Goal: Transaction & Acquisition: Purchase product/service

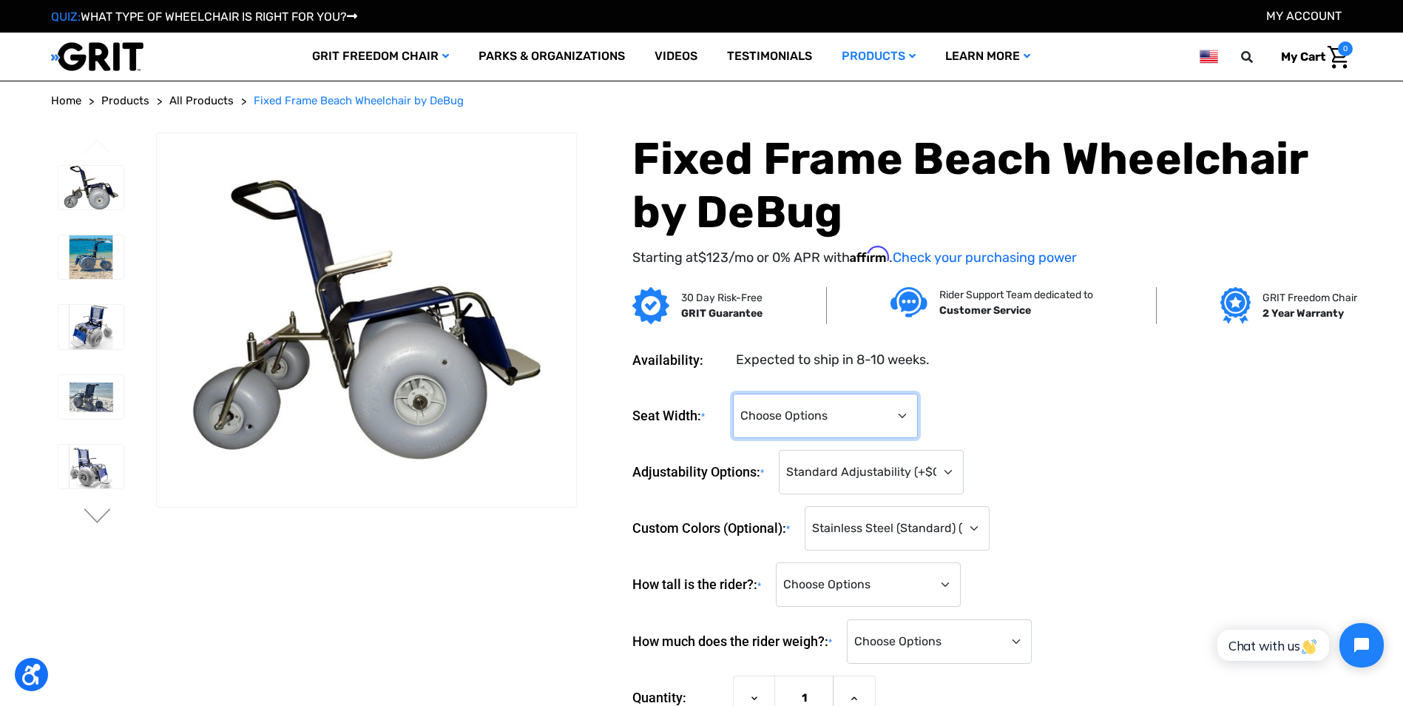
click at [894, 409] on select "Choose Options 14" 16" 18" 22" (Reinforced with Additional Front Wheel) (+$288.…" at bounding box center [825, 415] width 185 height 44
select select "697"
click at [733, 393] on select "Choose Options 14" 16" 18" 22" (Reinforced with Additional Front Wheel) (+$288.…" at bounding box center [825, 415] width 185 height 44
click at [933, 476] on select "Choose Options Standard Adjustability (+$0) Fully Reclining Seatback (+$789) Ti…" at bounding box center [871, 472] width 185 height 44
click at [782, 450] on select "Choose Options Standard Adjustability (+$0) Fully Reclining Seatback (+$789) Ti…" at bounding box center [871, 472] width 185 height 44
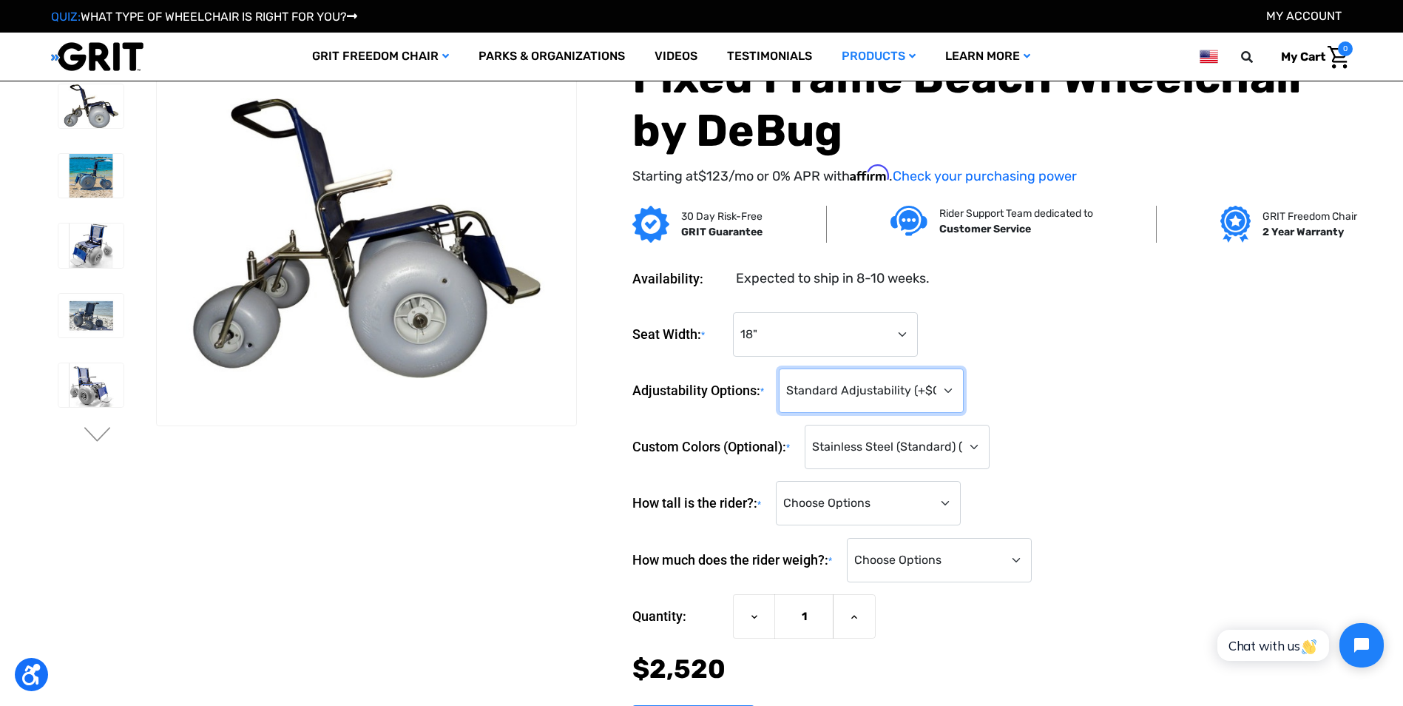
scroll to position [74, 0]
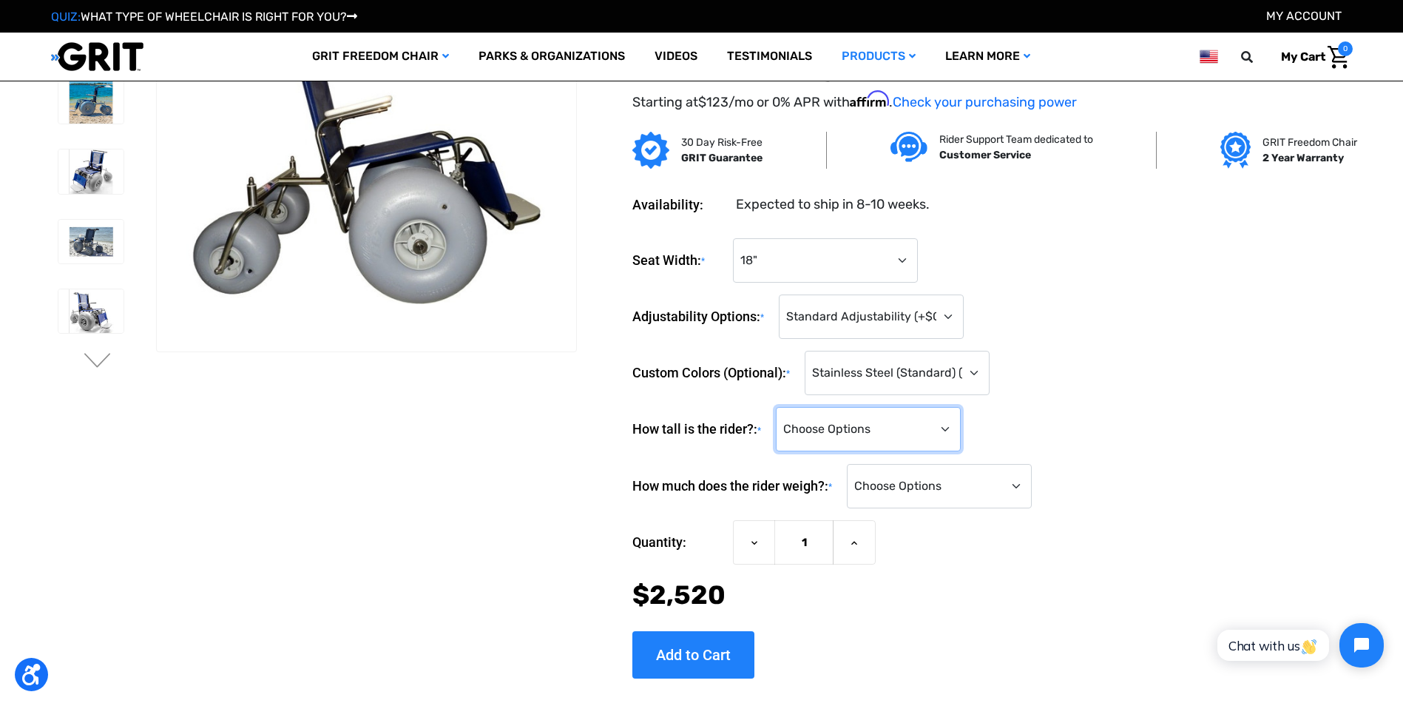
click at [951, 429] on select "Choose Options <4'0" 4'0" 4'1" 4'2" 4'3" 4'4" 4'5" 4'6" 4'7" 4'8" 4'9" 4'10" 4'…" at bounding box center [868, 429] width 185 height 44
select select "871"
click at [779, 407] on select "Choose Options <4'0" 4'0" 4'1" 4'2" 4'3" 4'4" 4'5" 4'6" 4'7" 4'8" 4'9" 4'10" 4'…" at bounding box center [868, 429] width 185 height 44
click at [981, 484] on select "Choose Options <100 lbs. 100-149 lbs. 150-199 lbs. 200-249 lbs. 250-299 lbs. 30…" at bounding box center [939, 486] width 185 height 44
select select "882"
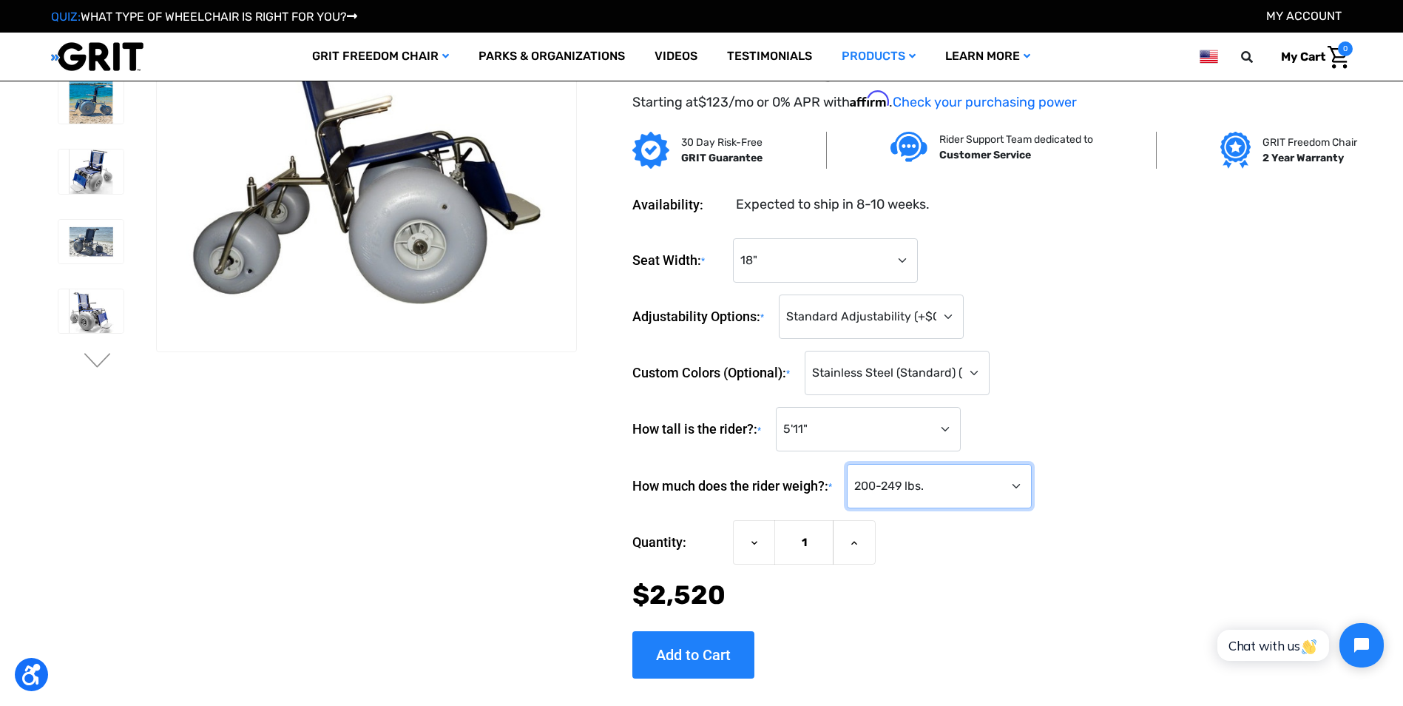
click at [852, 464] on select "Choose Options <100 lbs. 100-149 lbs. 150-199 lbs. 200-249 lbs. 250-299 lbs. 30…" at bounding box center [939, 486] width 185 height 44
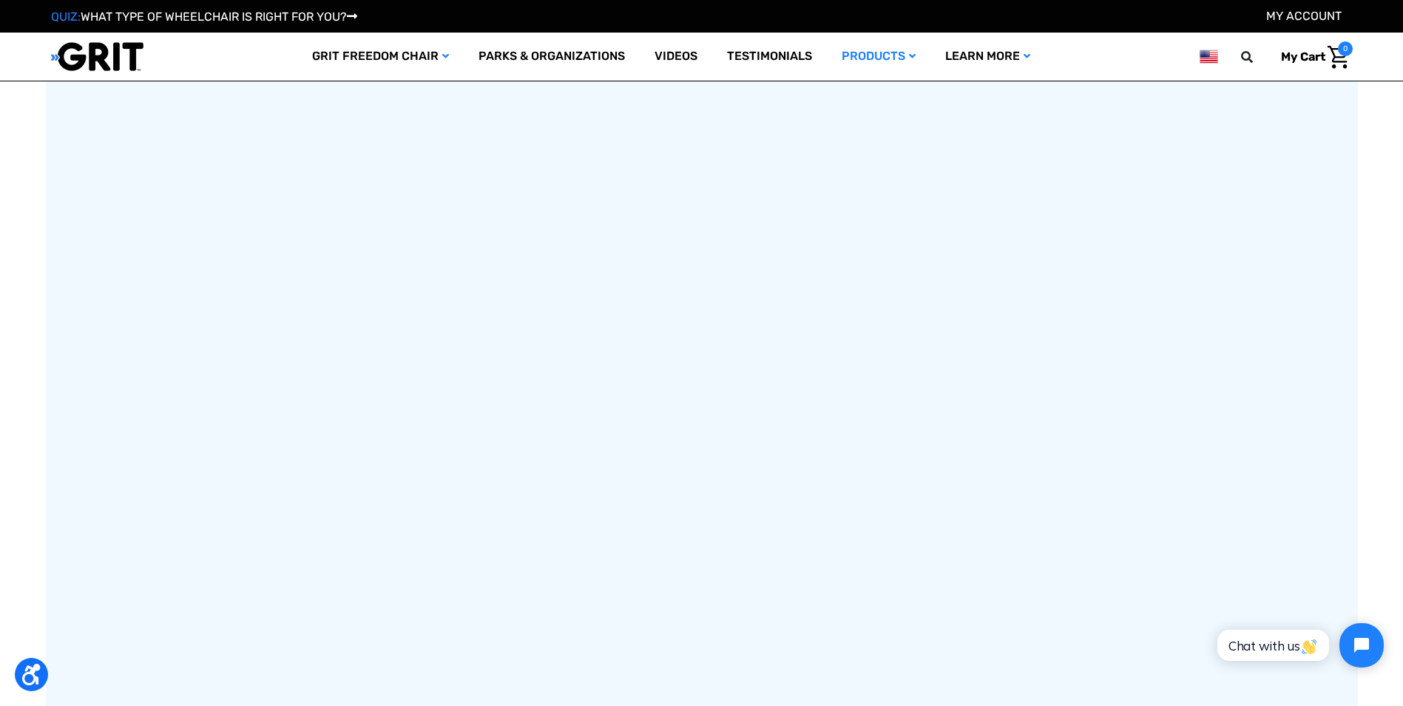
scroll to position [2293, 0]
